Goal: Task Accomplishment & Management: Manage account settings

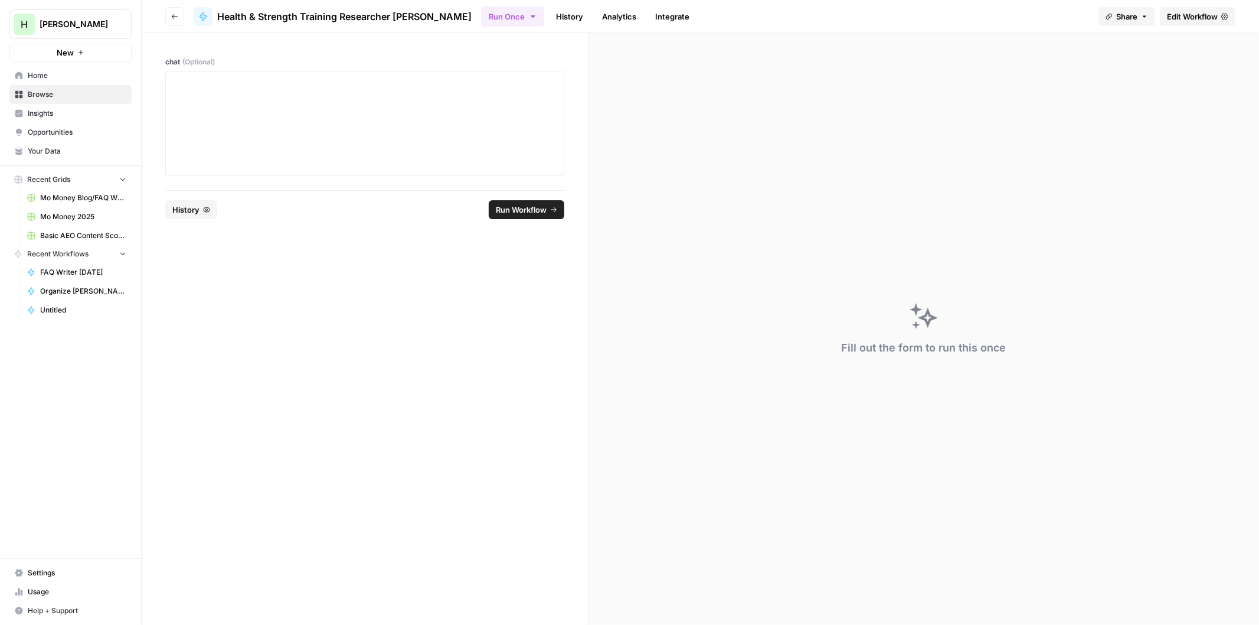
click at [51, 130] on span "Opportunities" at bounding box center [77, 132] width 99 height 11
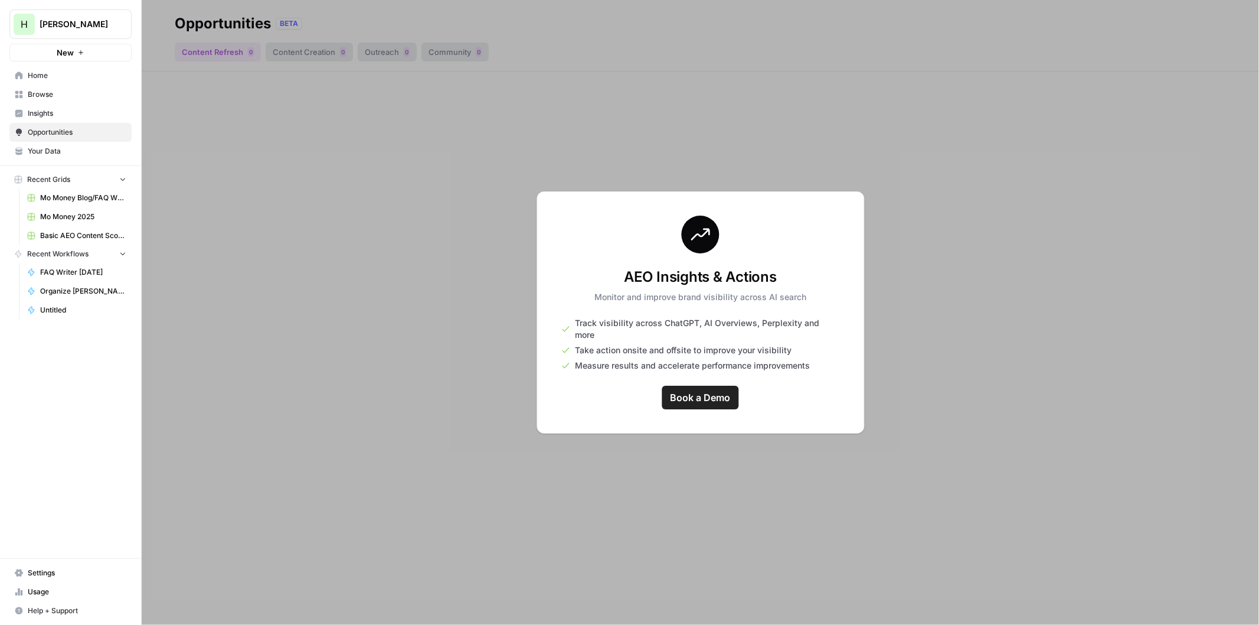
click at [240, 139] on div at bounding box center [700, 312] width 1117 height 625
click at [37, 119] on link "Insights" at bounding box center [70, 113] width 122 height 19
click at [40, 149] on span "Your Data" at bounding box center [77, 151] width 99 height 11
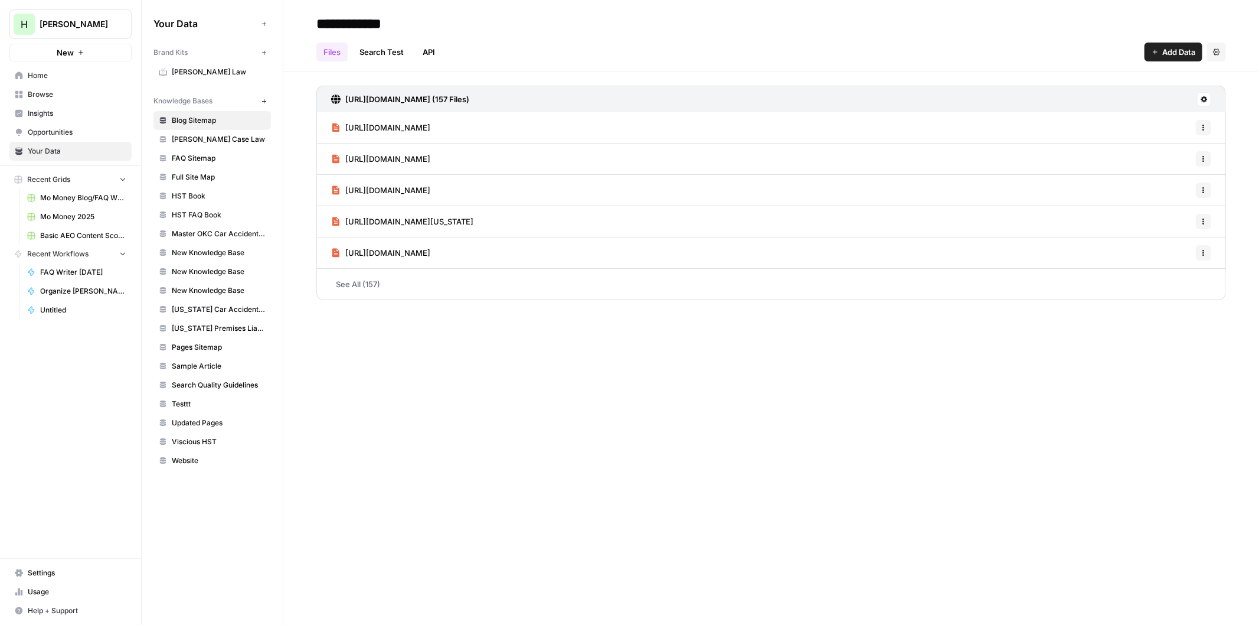
click at [31, 571] on span "Settings" at bounding box center [77, 572] width 99 height 11
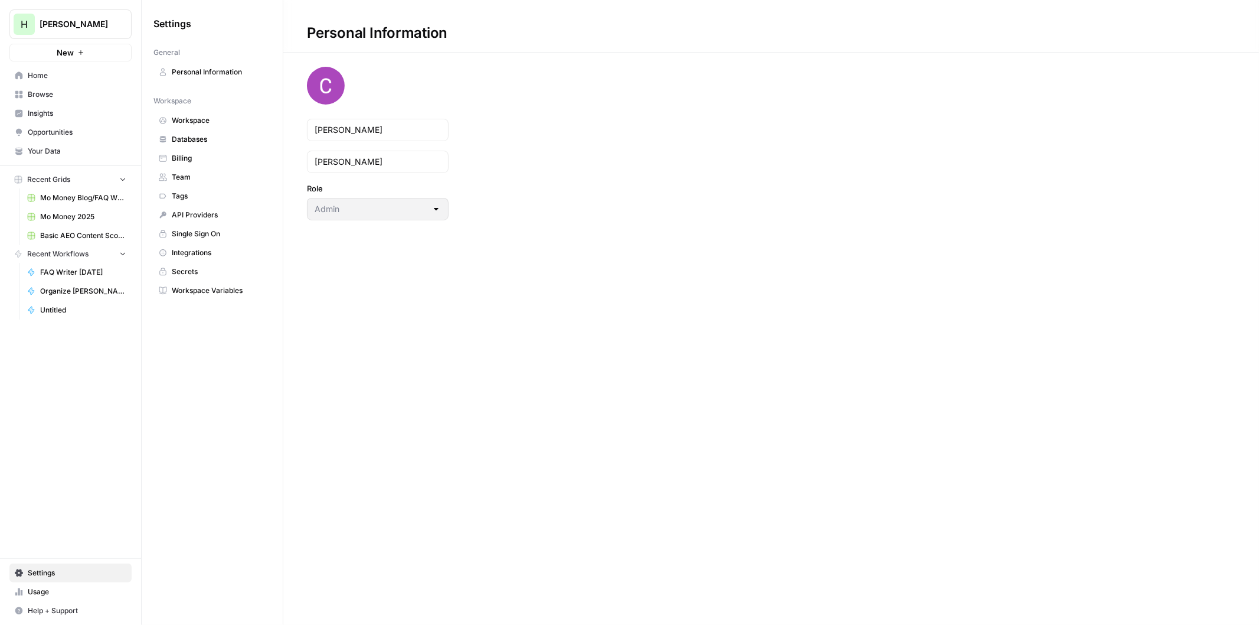
click at [188, 156] on span "Billing" at bounding box center [219, 158] width 94 height 11
